Goal: Task Accomplishment & Management: Manage account settings

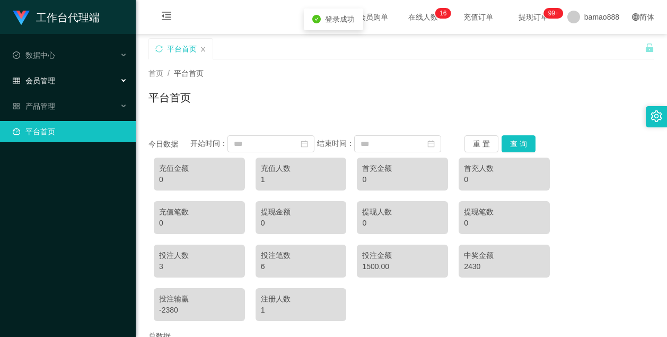
click at [60, 78] on div "会员管理" at bounding box center [68, 80] width 136 height 21
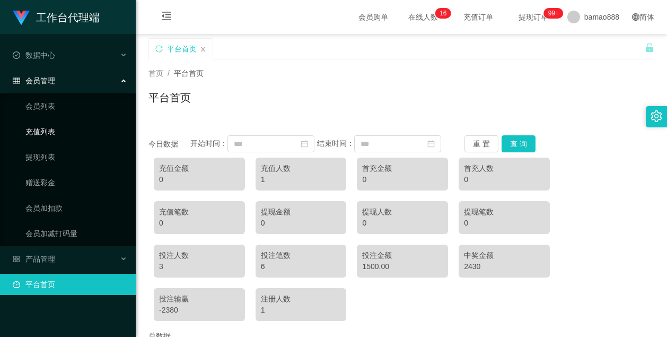
drag, startPoint x: 70, startPoint y: 128, endPoint x: 78, endPoint y: 129, distance: 7.5
click at [70, 129] on link "充值列表" at bounding box center [76, 131] width 102 height 21
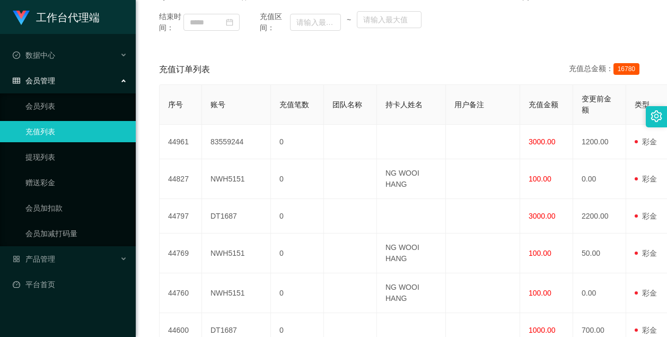
scroll to position [212, 0]
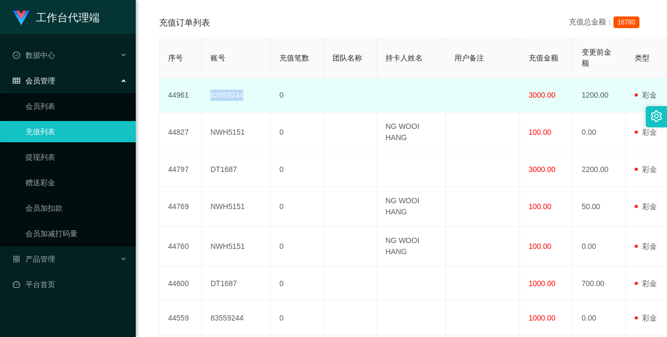
drag, startPoint x: 209, startPoint y: 117, endPoint x: 251, endPoint y: 118, distance: 41.9
click at [251, 112] on td "83559244" at bounding box center [236, 95] width 69 height 34
copy td "83559244"
click at [244, 111] on td "83559244" at bounding box center [236, 95] width 69 height 34
click at [223, 112] on td "83559244" at bounding box center [236, 95] width 69 height 34
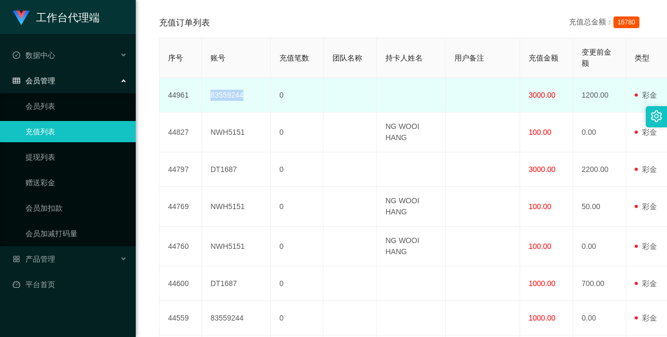
drag, startPoint x: 245, startPoint y: 115, endPoint x: 201, endPoint y: 117, distance: 44.0
click at [201, 112] on tr "44961 83559244 0 3000.00 1200.00 用户充值 后台充值 彩金 注册赠送 admin 审核驳回 审核成功 等待审核 [DATE] …" at bounding box center [615, 95] width 911 height 34
copy tr "83559244"
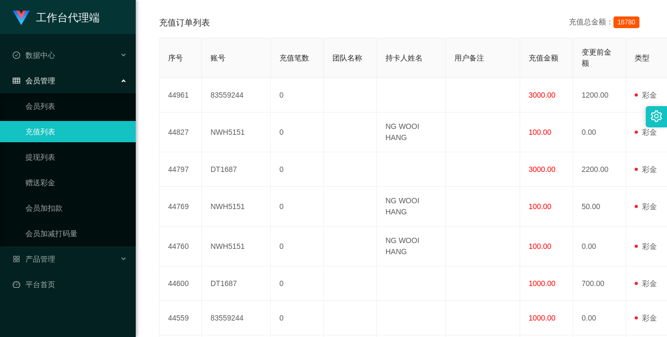
click at [424, 38] on div "充值订单列表 充值总金额： 16780" at bounding box center [401, 23] width 484 height 30
click at [82, 111] on link "会员列表" at bounding box center [76, 105] width 102 height 21
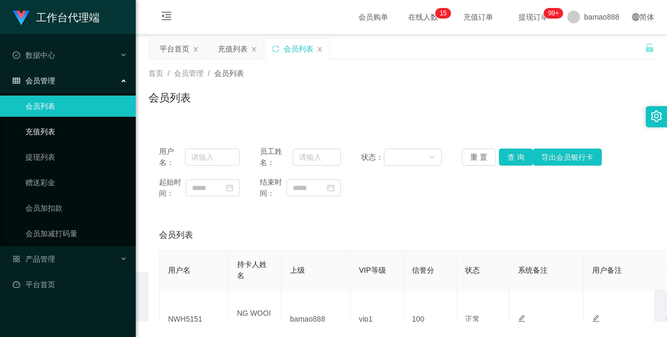
drag, startPoint x: 58, startPoint y: 130, endPoint x: 110, endPoint y: 128, distance: 52.5
click at [58, 130] on link "充值列表" at bounding box center [76, 131] width 102 height 21
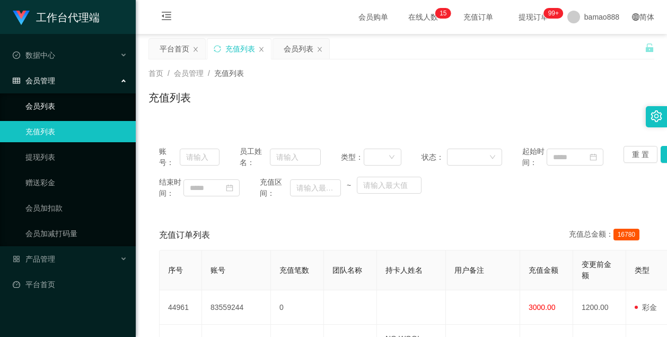
click at [64, 106] on link "会员列表" at bounding box center [76, 105] width 102 height 21
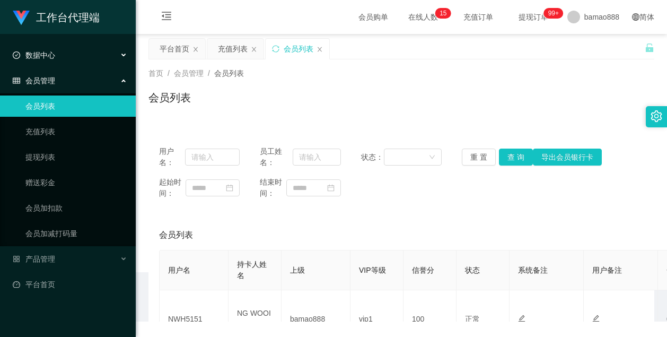
click at [75, 56] on div "数据中心" at bounding box center [68, 55] width 136 height 21
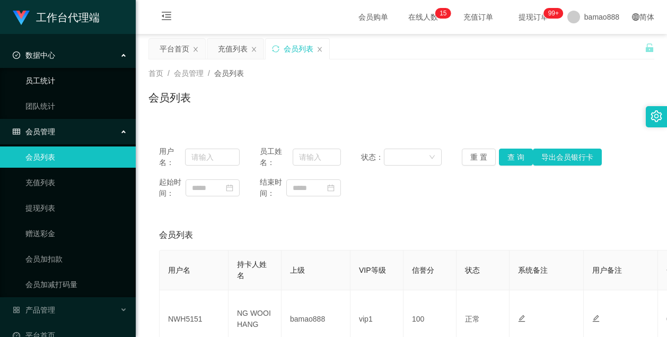
click at [54, 81] on link "员工统计" at bounding box center [76, 80] width 102 height 21
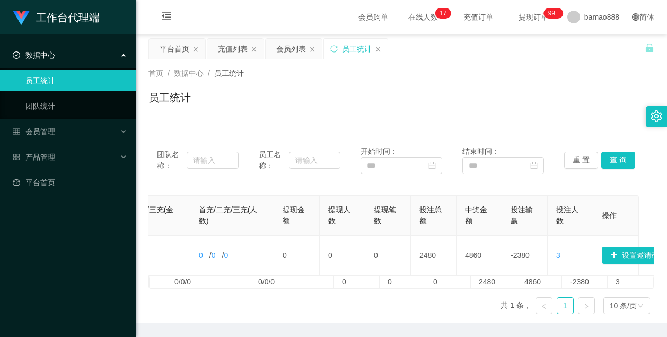
scroll to position [0, 389]
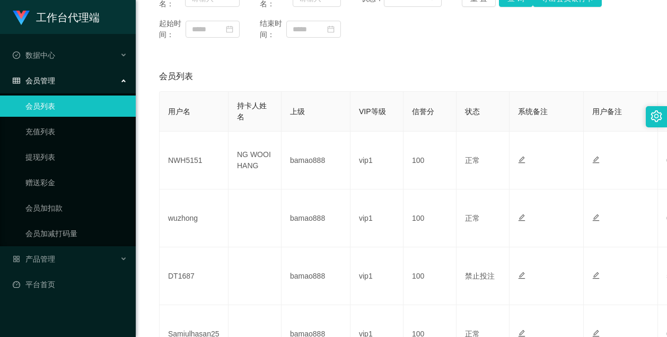
scroll to position [159, 0]
drag, startPoint x: 61, startPoint y: 129, endPoint x: 69, endPoint y: 130, distance: 8.5
click at [60, 129] on link "充值列表" at bounding box center [76, 131] width 102 height 21
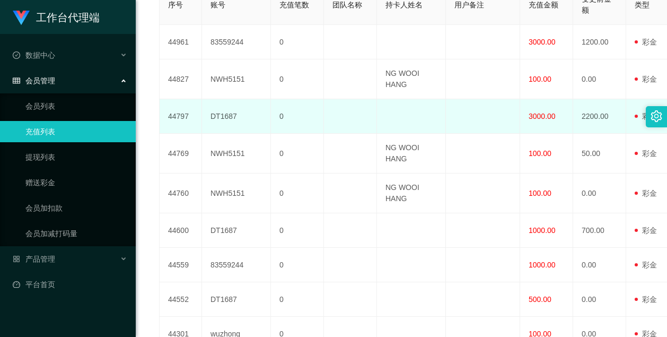
scroll to position [212, 0]
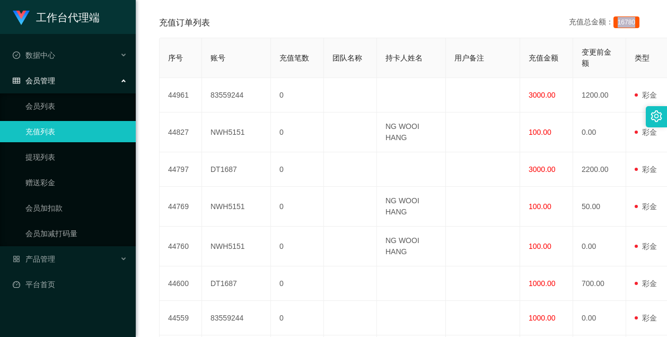
drag, startPoint x: 607, startPoint y: 45, endPoint x: 636, endPoint y: 46, distance: 28.1
click at [636, 29] on div "充值总金额： 16780" at bounding box center [606, 22] width 75 height 13
click at [623, 28] on span "16780" at bounding box center [626, 22] width 26 height 12
click at [80, 103] on link "会员列表" at bounding box center [76, 105] width 102 height 21
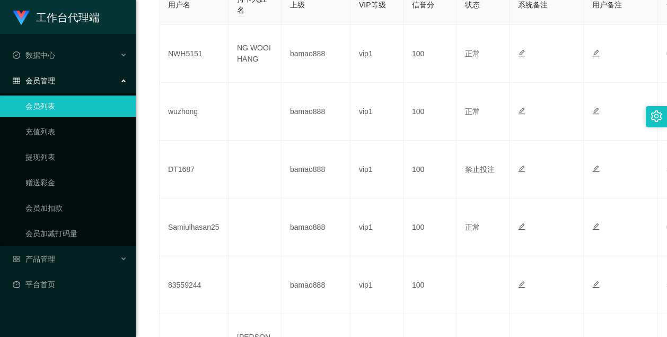
scroll to position [53, 0]
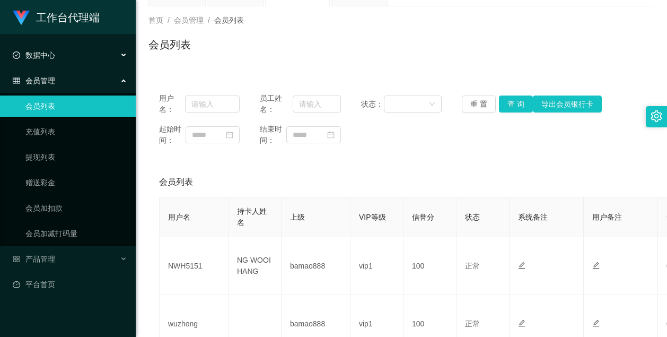
drag, startPoint x: 60, startPoint y: 58, endPoint x: 81, endPoint y: 47, distance: 23.5
click at [60, 58] on div "数据中心" at bounding box center [68, 55] width 136 height 21
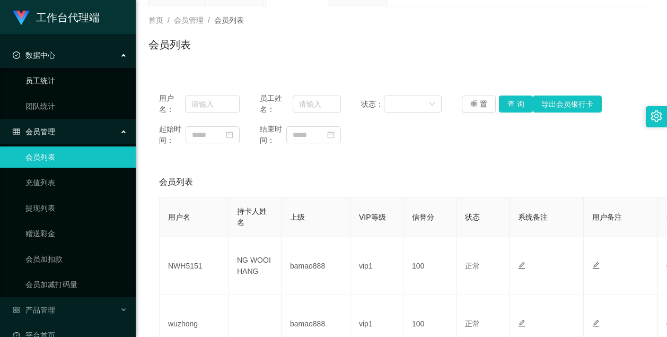
click at [73, 76] on link "员工统计" at bounding box center [76, 80] width 102 height 21
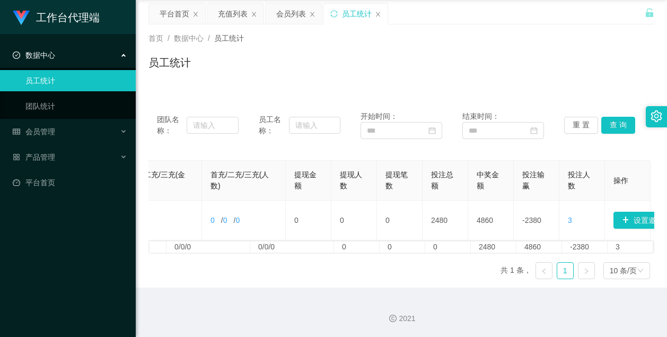
scroll to position [0, 389]
